Goal: Task Accomplishment & Management: Use online tool/utility

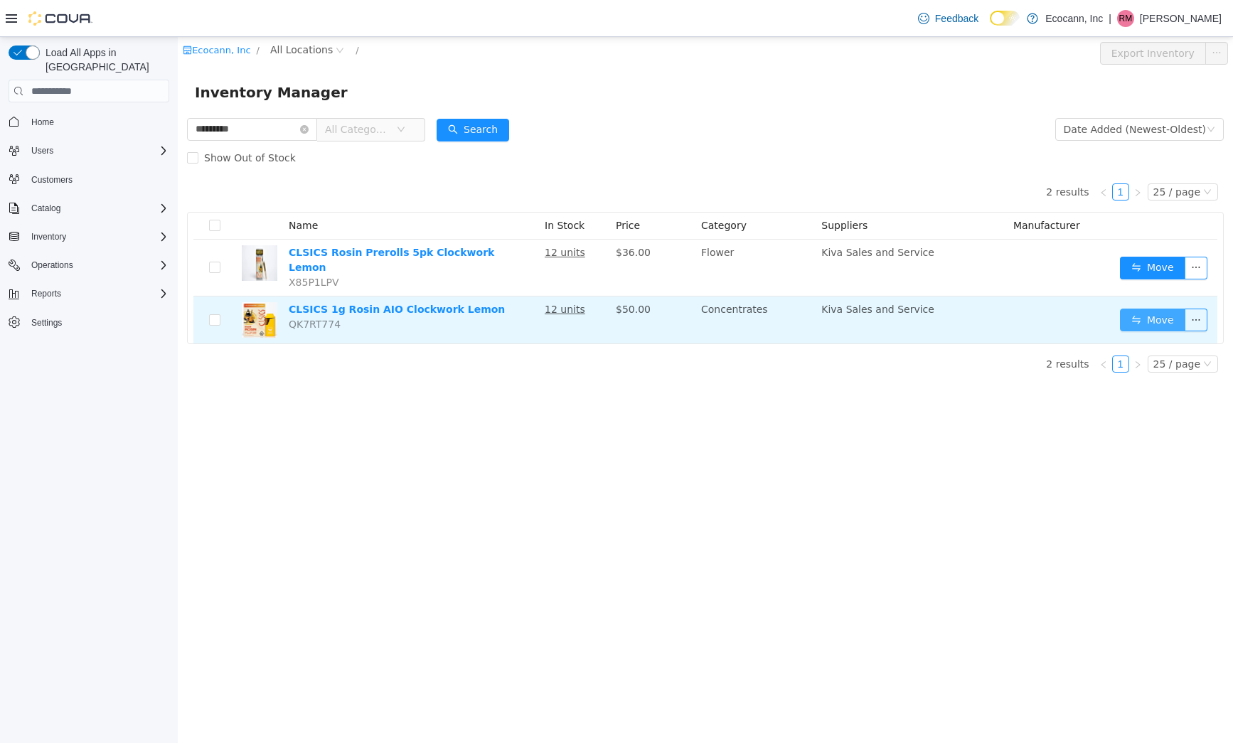
click at [1142, 315] on button "Move" at bounding box center [1152, 320] width 65 height 23
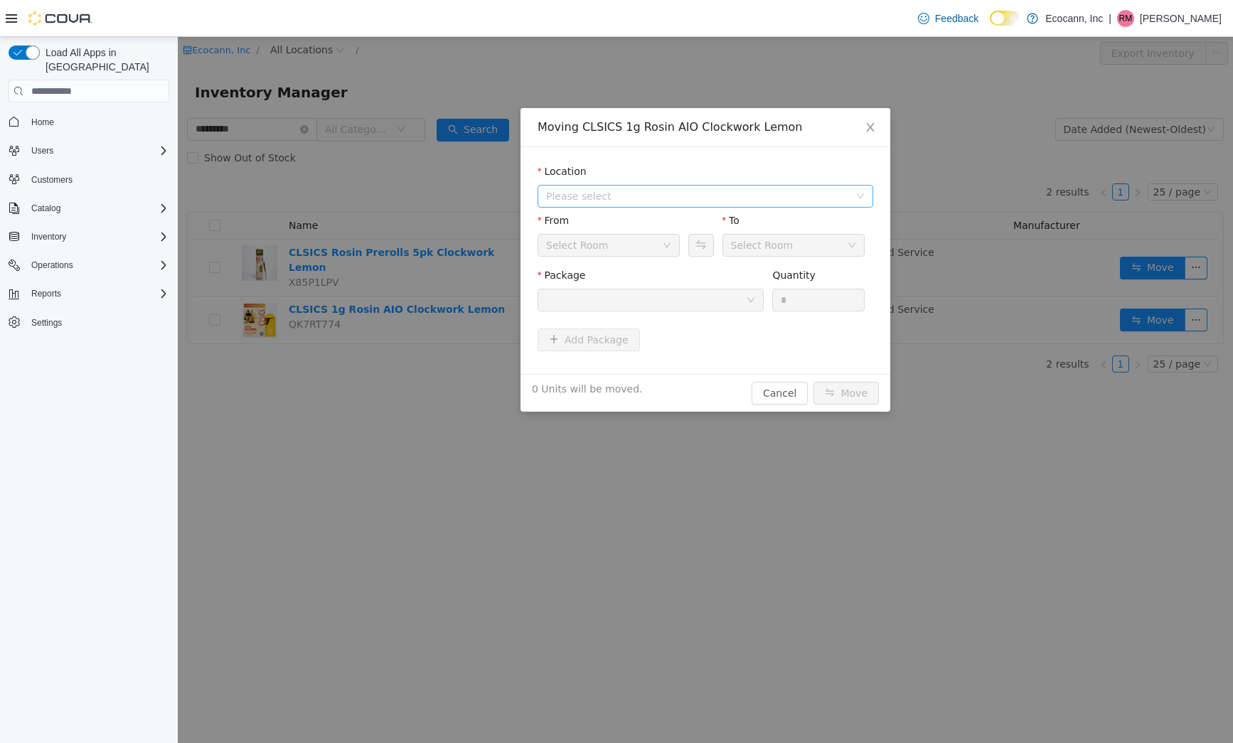
click at [627, 200] on span "Please select" at bounding box center [697, 196] width 303 height 14
click at [624, 243] on span "[STREET_ADDRESS]" at bounding box center [720, 247] width 300 height 19
click at [625, 298] on div at bounding box center [646, 299] width 200 height 21
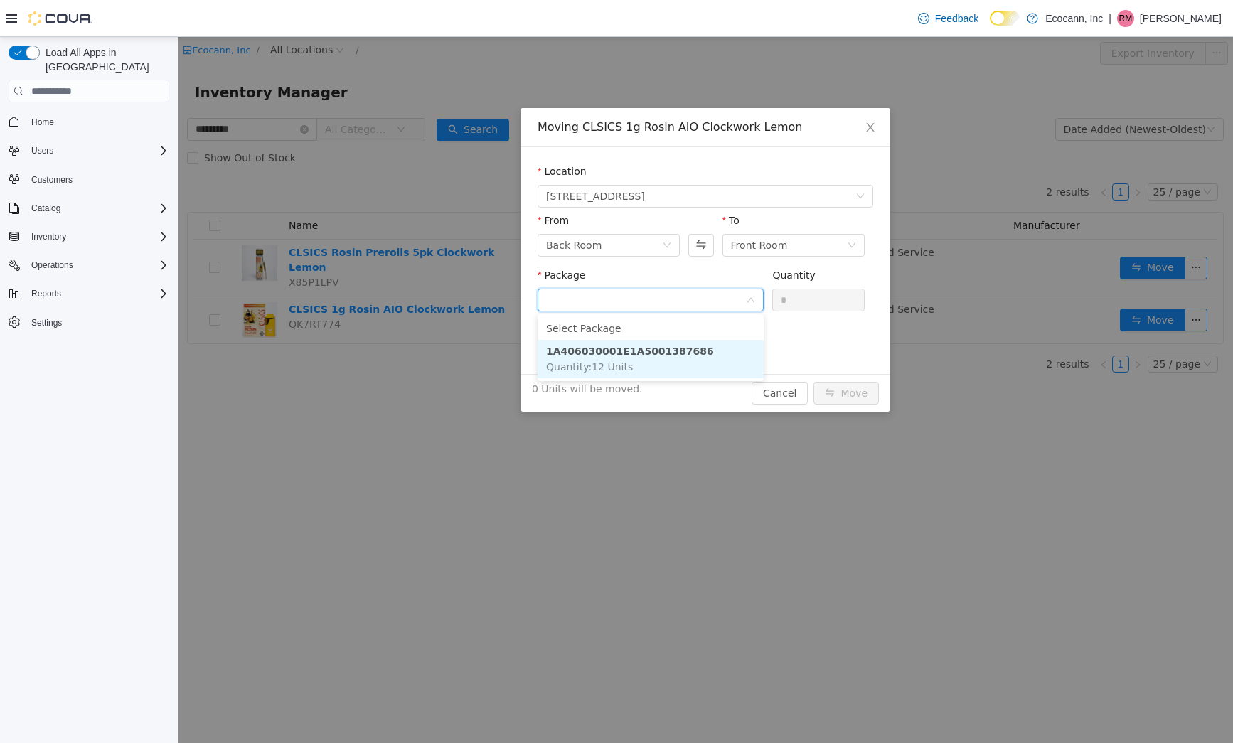
click at [626, 355] on strong "1A406030001E1A5001387686" at bounding box center [630, 351] width 168 height 11
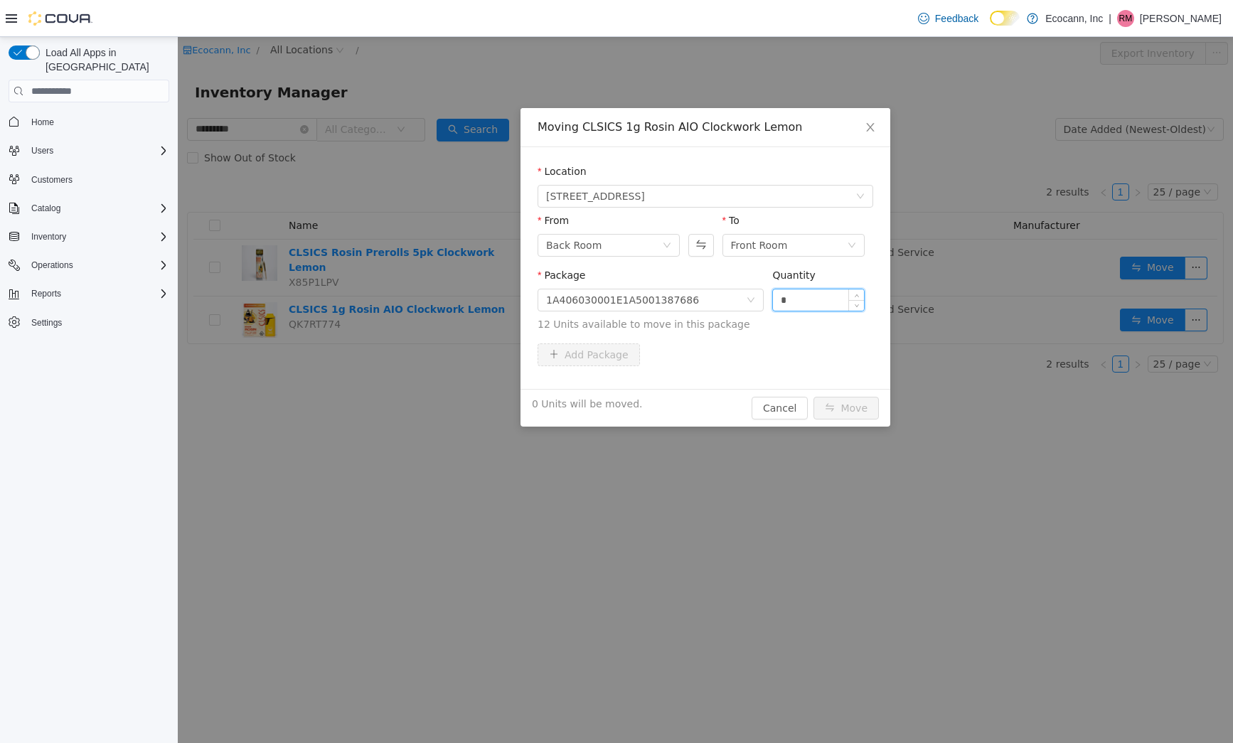
click at [793, 304] on input "*" at bounding box center [818, 299] width 91 height 21
type input "**"
click at [862, 412] on button "Move" at bounding box center [845, 408] width 65 height 23
